Goal: Information Seeking & Learning: Learn about a topic

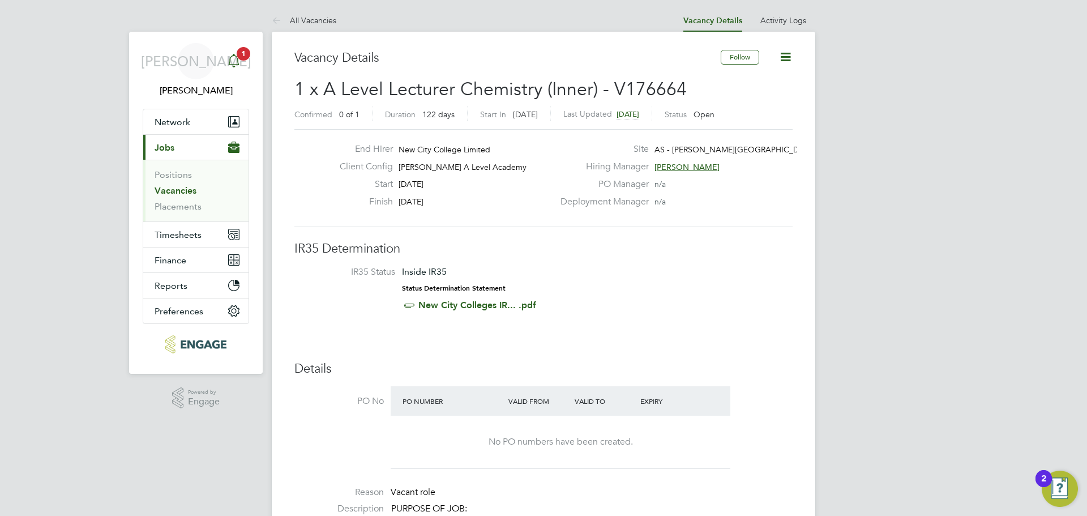
scroll to position [33, 99]
click at [227, 58] on icon "Main navigation" at bounding box center [234, 61] width 14 height 14
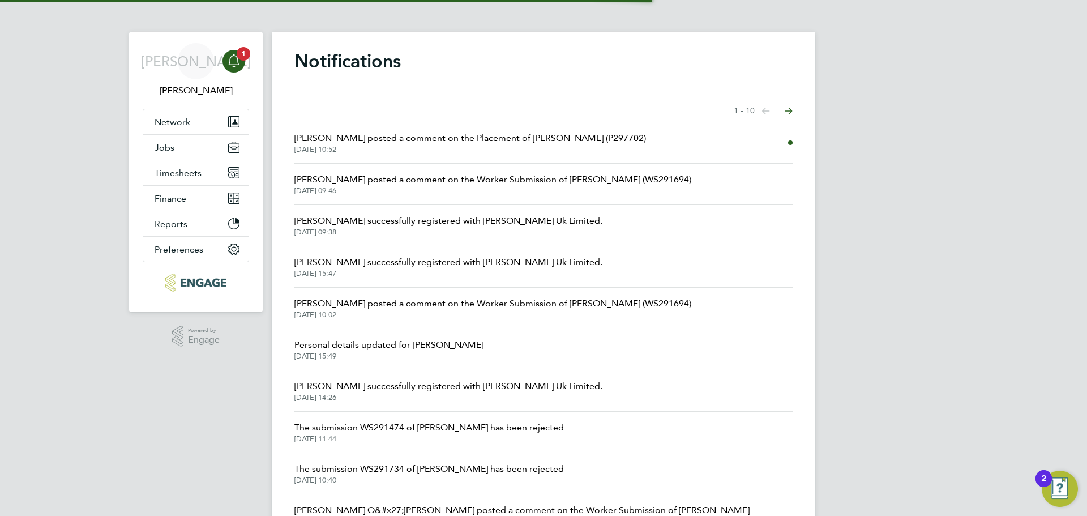
click at [311, 138] on span "Rufena Haque posted a comment on the Placement of Huda Mohamed (P297702)" at bounding box center [470, 138] width 352 height 14
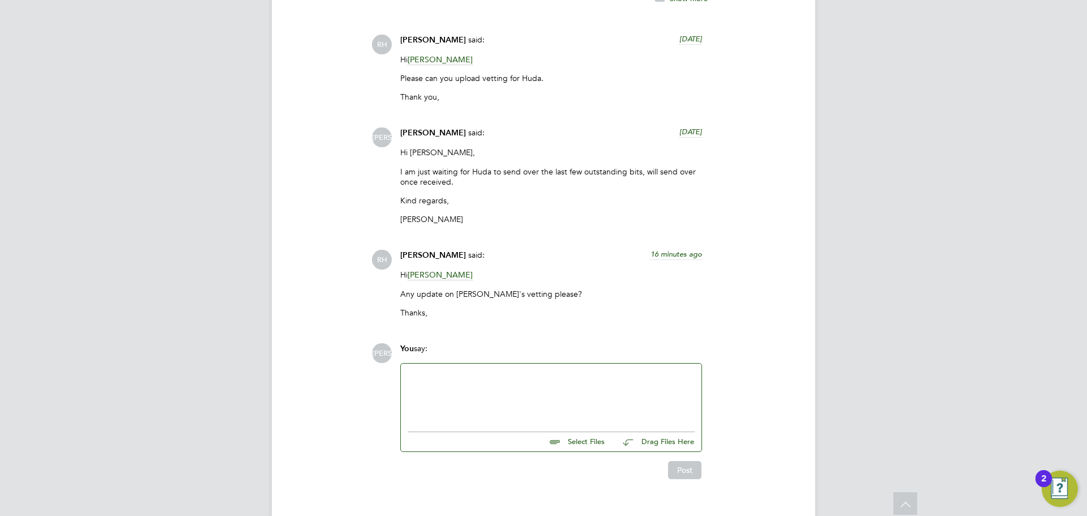
click at [471, 370] on div at bounding box center [551, 394] width 287 height 49
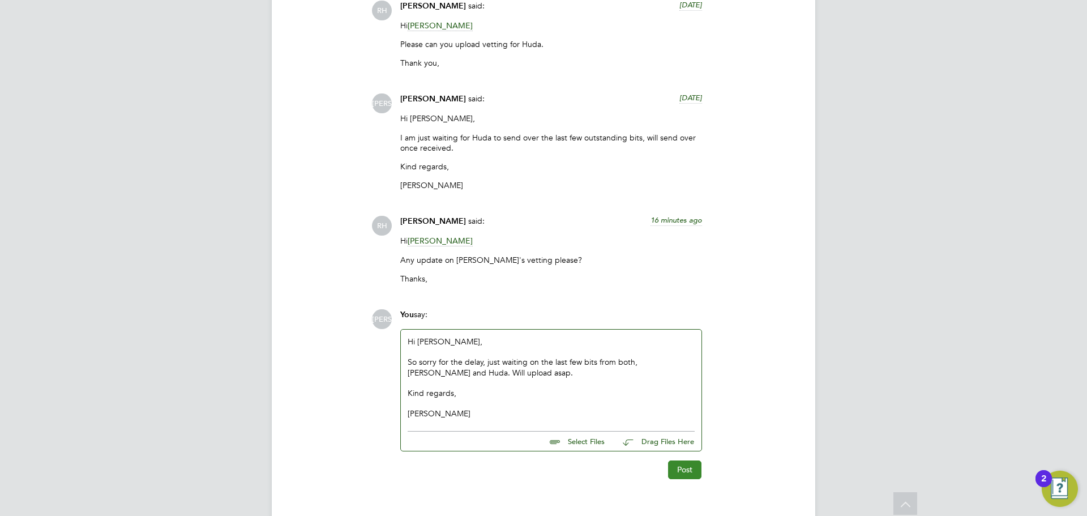
click at [694, 460] on button "Post" at bounding box center [684, 469] width 33 height 18
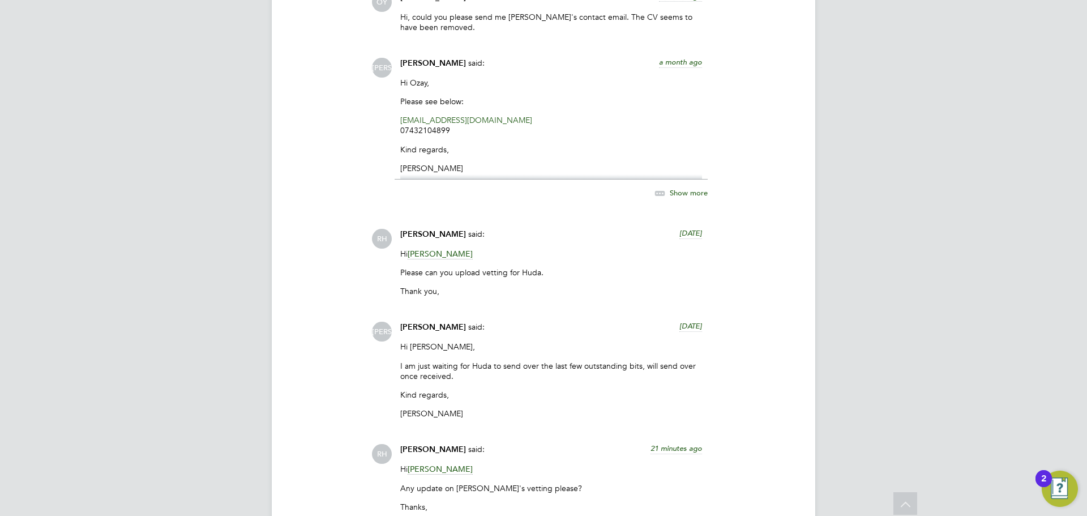
scroll to position [1565, 0]
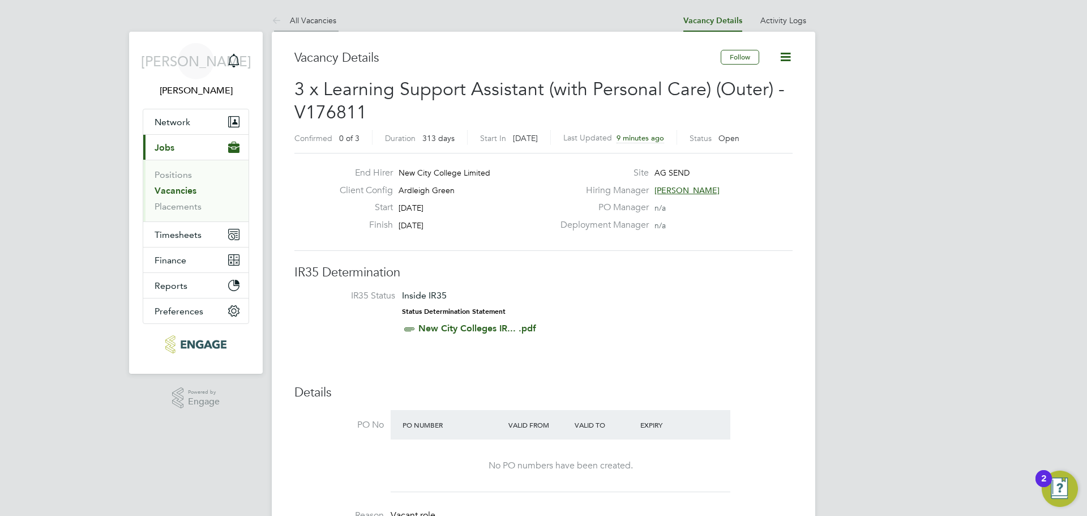
click at [328, 22] on link "All Vacancies" at bounding box center [304, 20] width 65 height 10
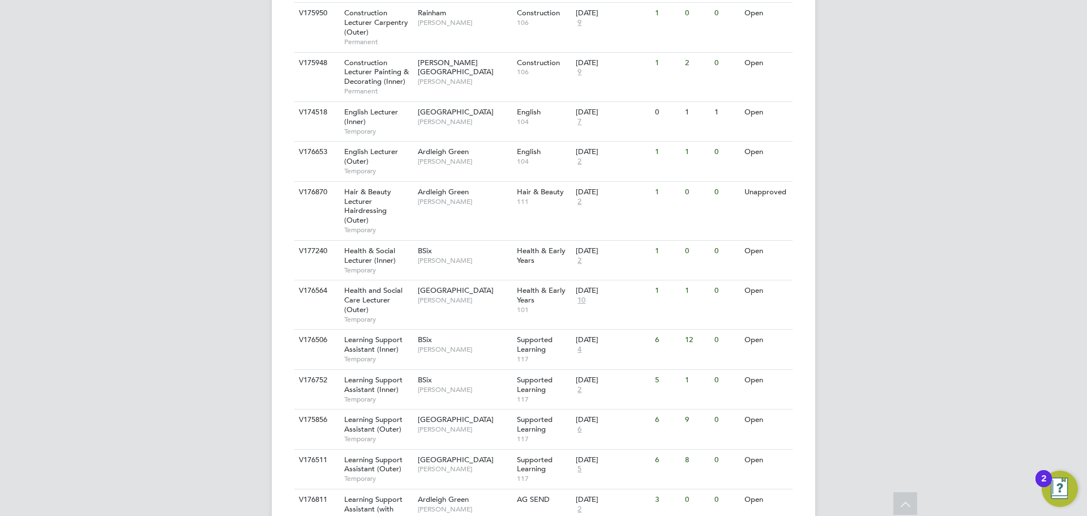
scroll to position [793, 0]
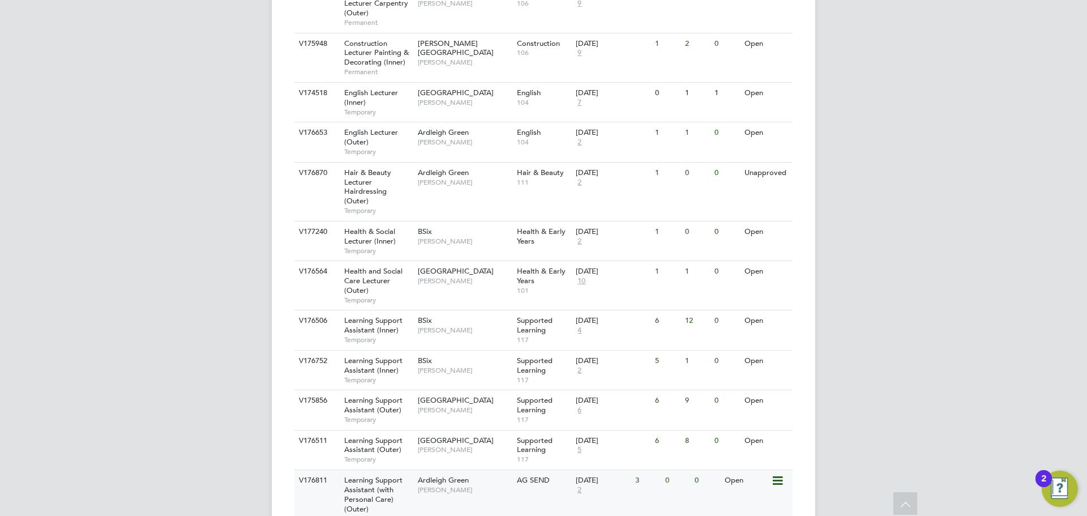
click at [578, 485] on span "2" at bounding box center [579, 490] width 7 height 10
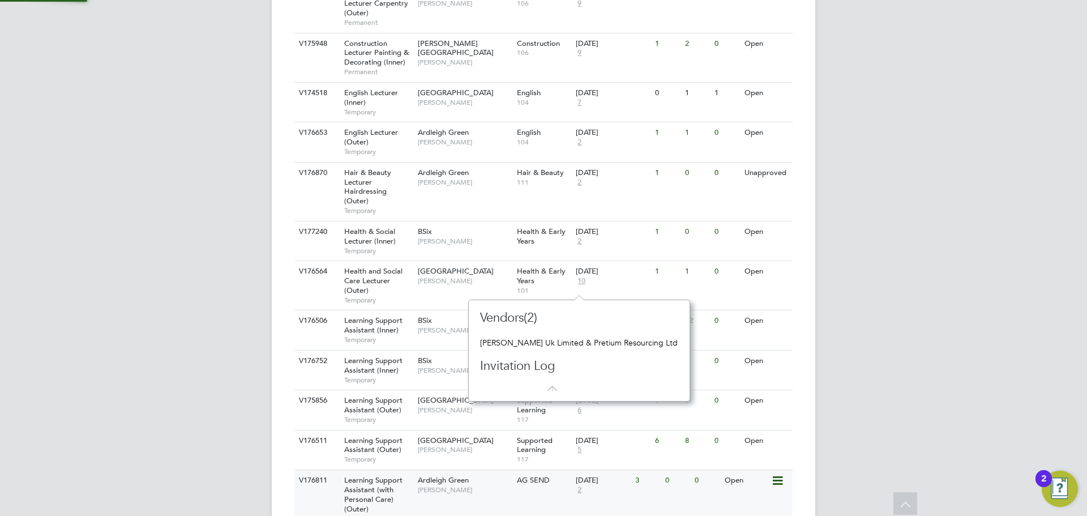
scroll to position [10, 8]
click at [846, 275] on div "JA Jerin Aktar Notifications Applications: Network Team Members Businesses Site…" at bounding box center [543, 47] width 1087 height 1681
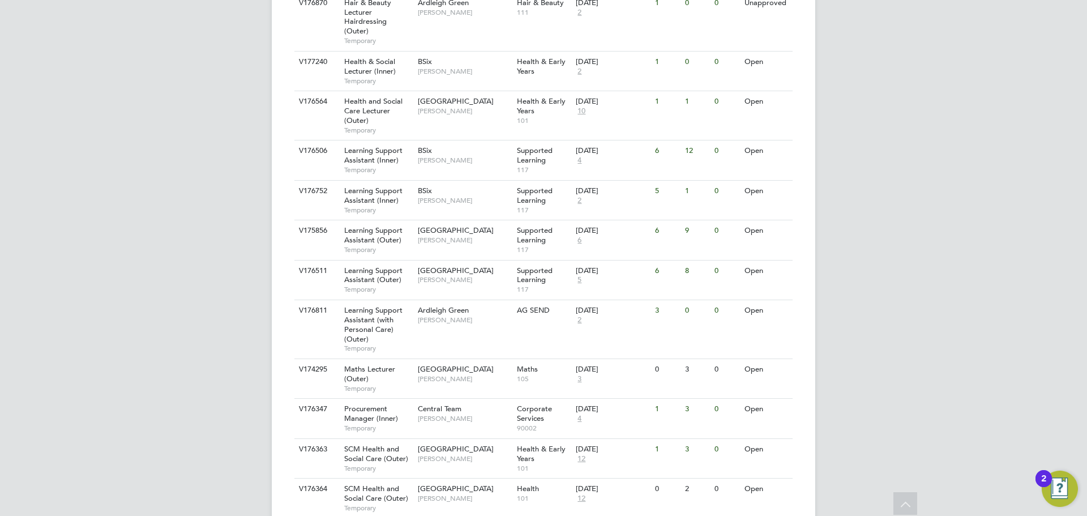
scroll to position [974, 0]
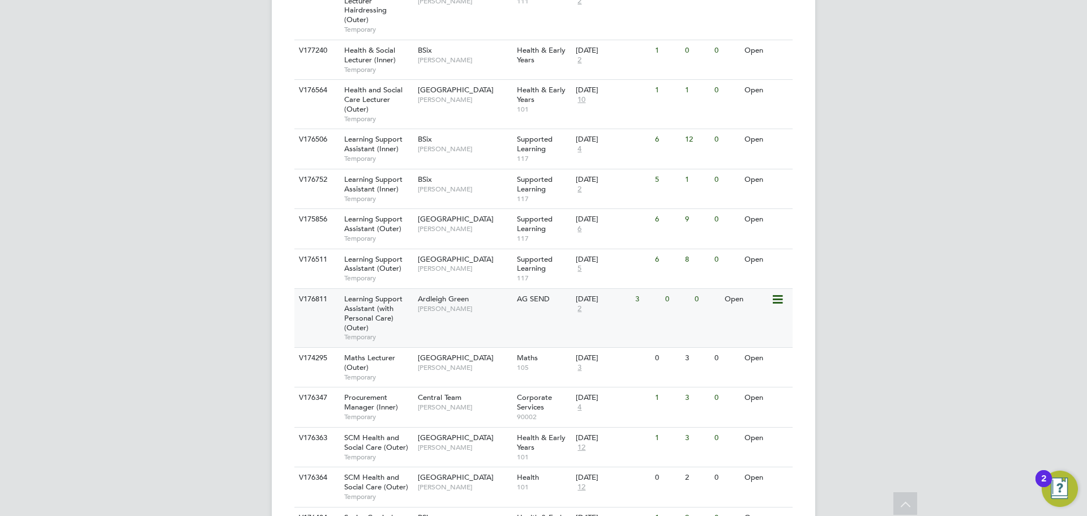
click at [409, 289] on div "Learning Support Assistant (with Personal Care) (Outer) Temporary" at bounding box center [375, 318] width 79 height 58
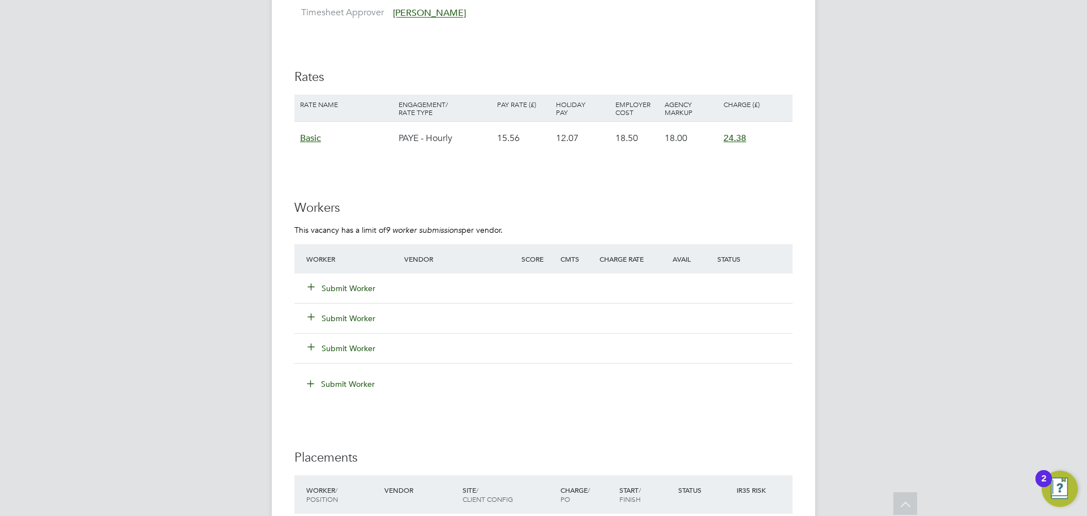
scroll to position [1724, 0]
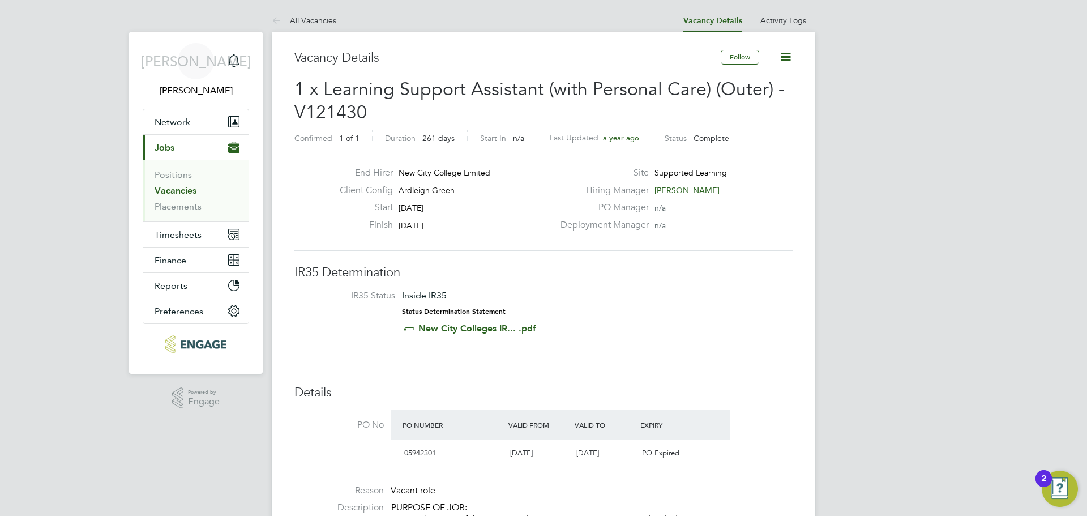
click at [170, 193] on link "Vacancies" at bounding box center [176, 190] width 42 height 11
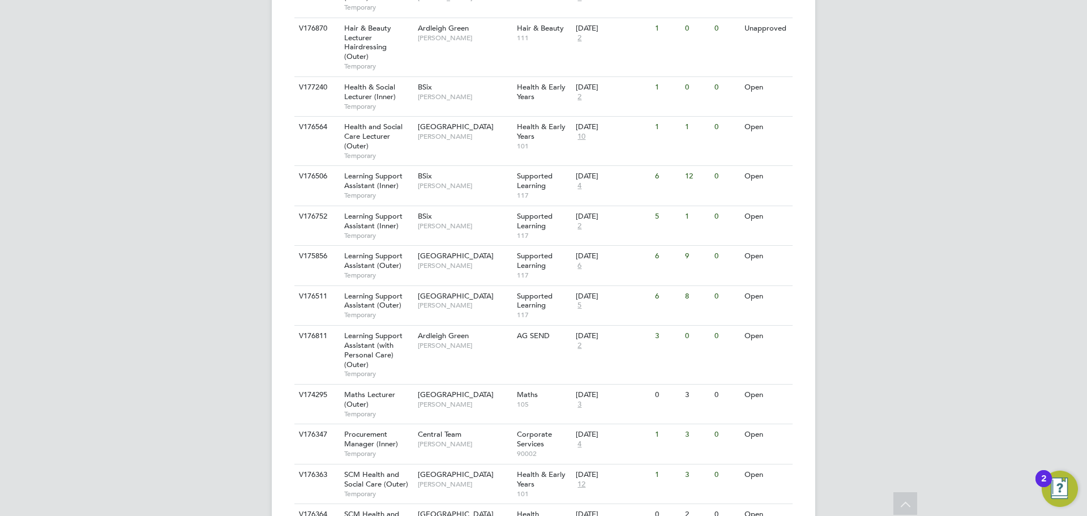
scroll to position [917, 0]
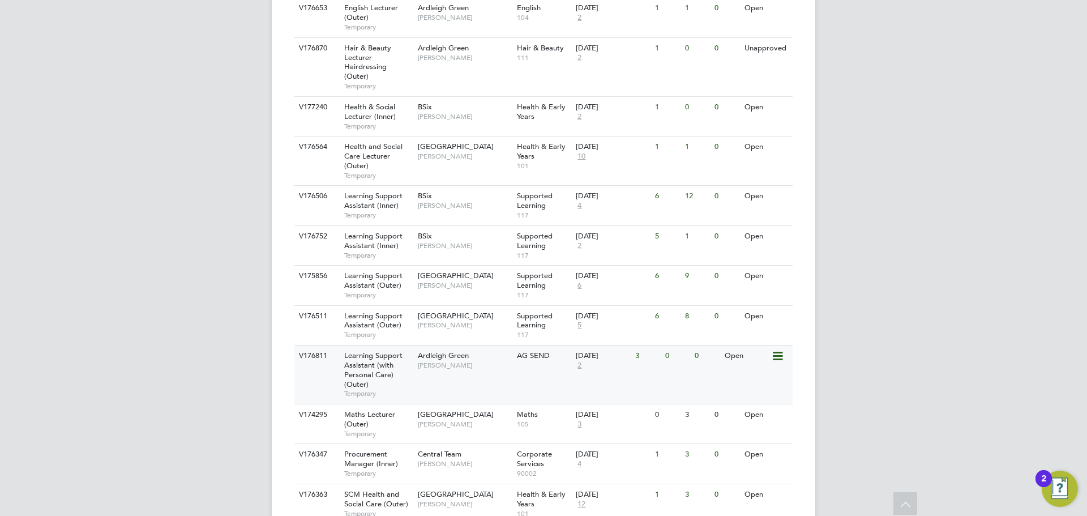
click at [361, 351] on span "Learning Support Assistant (with Personal Care) (Outer)" at bounding box center [373, 370] width 58 height 39
click at [405, 345] on div "Learning Support Assistant (with Personal Care) (Outer) Temporary" at bounding box center [375, 374] width 79 height 58
click at [430, 361] on span "[PERSON_NAME]" at bounding box center [464, 365] width 93 height 9
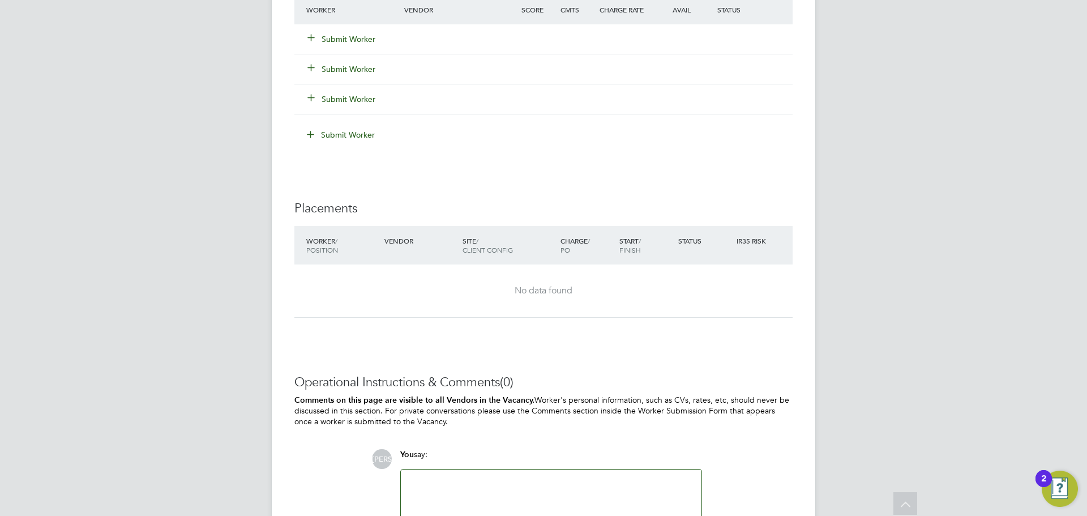
scroll to position [2039, 0]
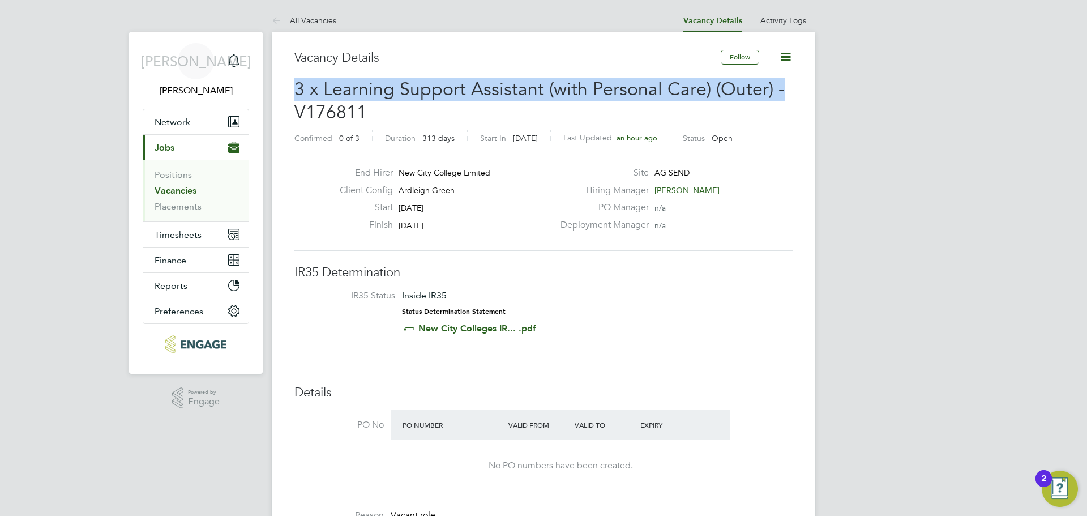
drag, startPoint x: 796, startPoint y: 95, endPoint x: 292, endPoint y: 85, distance: 504.7
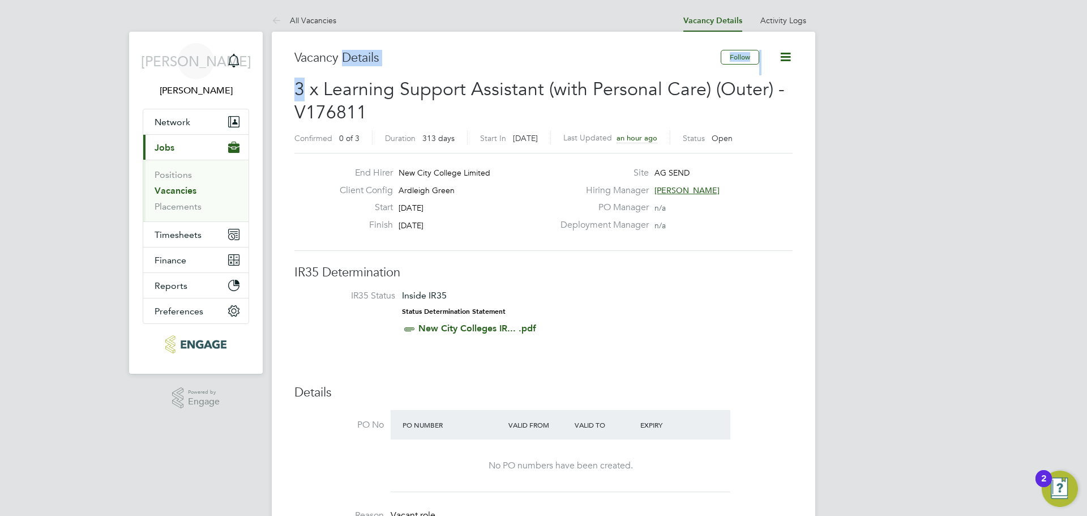
drag, startPoint x: 291, startPoint y: 87, endPoint x: 339, endPoint y: -54, distance: 148.8
click at [365, 107] on span "3 x Learning Support Assistant (with Personal Care) (Outer) - V176811" at bounding box center [539, 101] width 490 height 46
click at [300, 91] on span "3 x Learning Support Assistant (with Personal Care) (Outer) - V176811" at bounding box center [539, 101] width 490 height 46
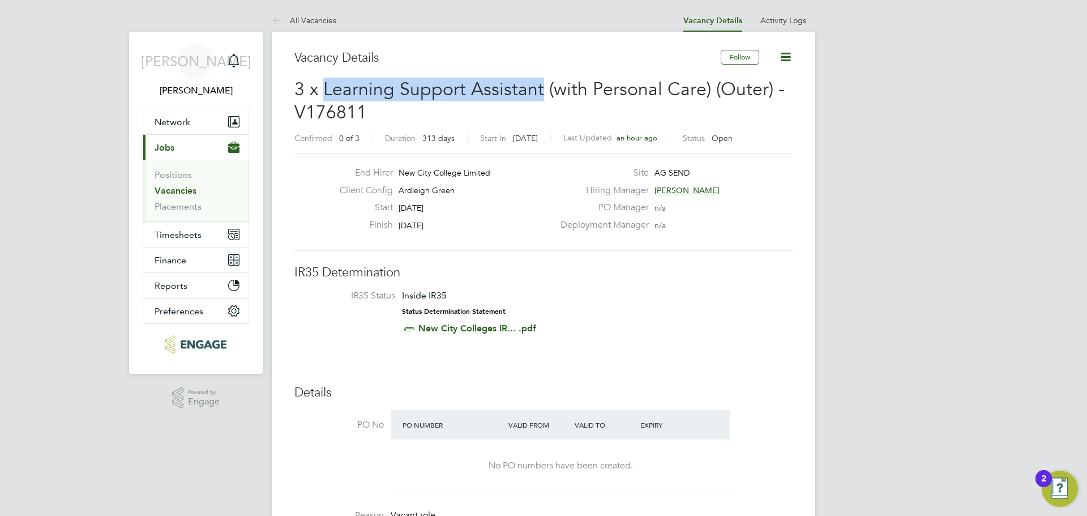
drag, startPoint x: 322, startPoint y: 86, endPoint x: 537, endPoint y: 88, distance: 215.8
click at [537, 88] on span "3 x Learning Support Assistant (with Personal Care) (Outer) - V176811" at bounding box center [539, 101] width 490 height 46
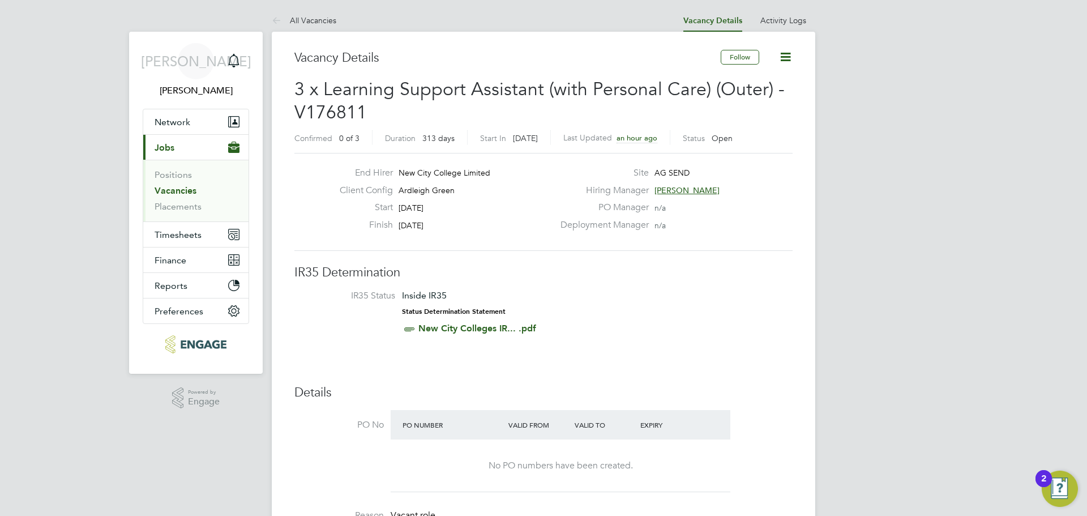
click at [543, 93] on span "3 x Learning Support Assistant (with Personal Care) (Outer) - V176811" at bounding box center [539, 101] width 490 height 46
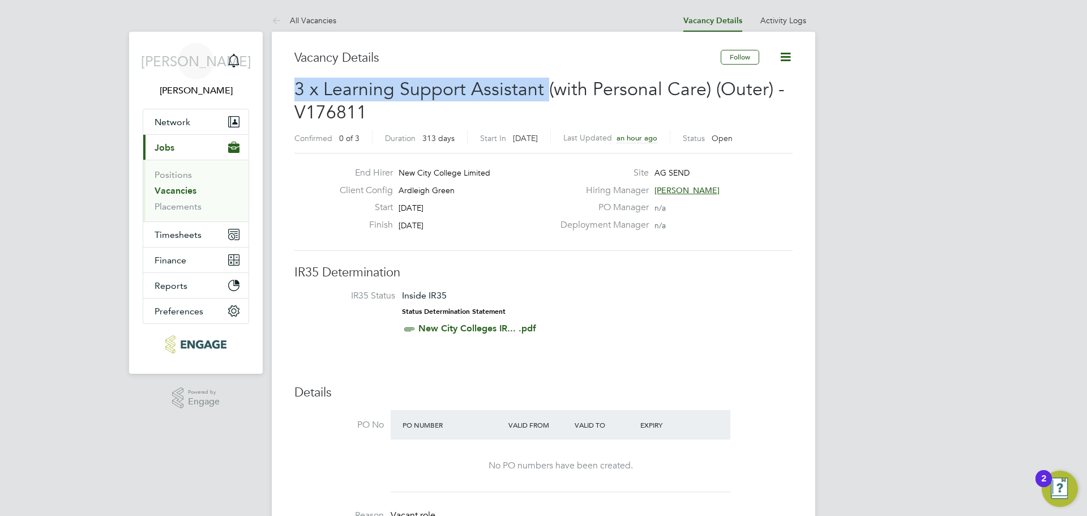
drag, startPoint x: 548, startPoint y: 91, endPoint x: 293, endPoint y: 93, distance: 254.9
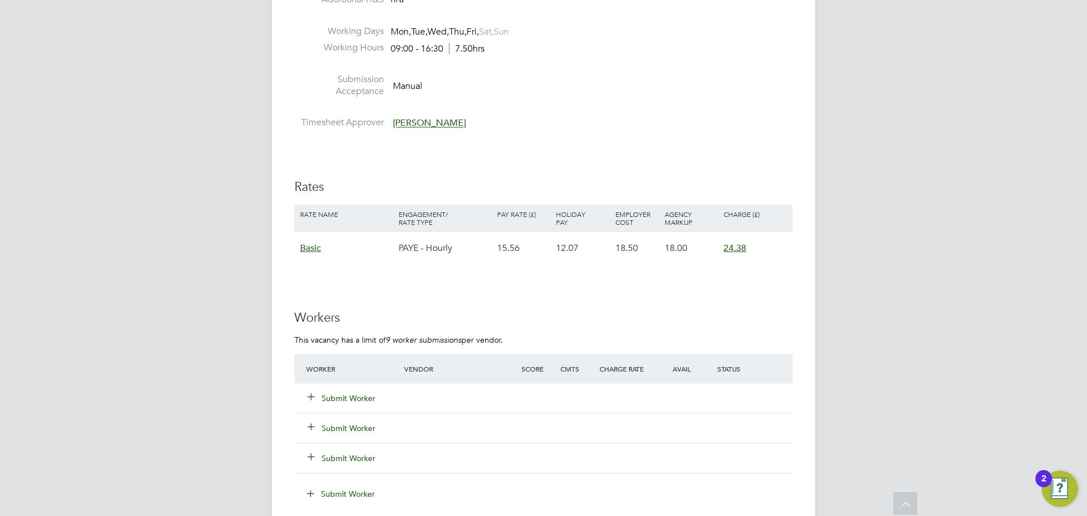
scroll to position [2039, 0]
